Goal: Information Seeking & Learning: Learn about a topic

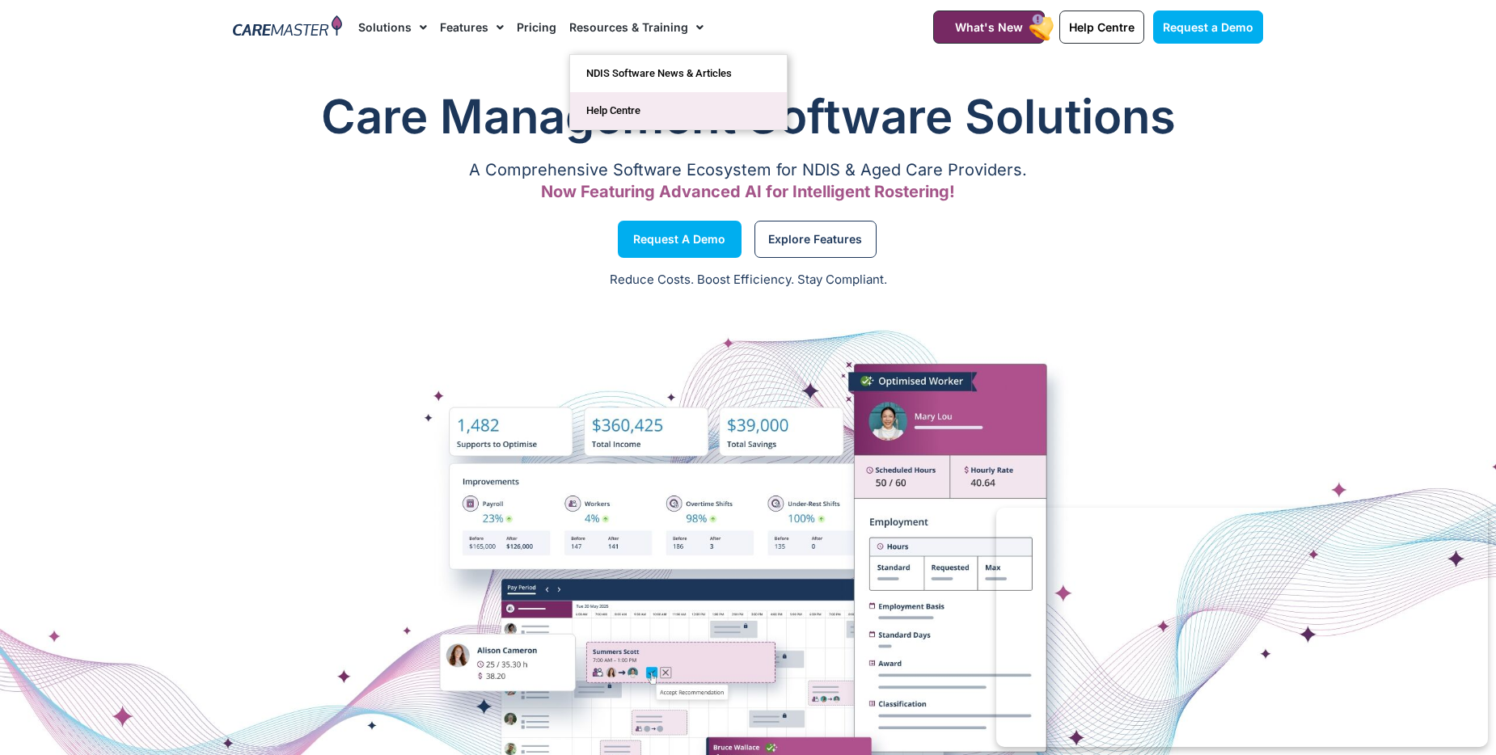
click at [632, 108] on link "Help Centre" at bounding box center [678, 110] width 217 height 37
